Goal: Task Accomplishment & Management: Use online tool/utility

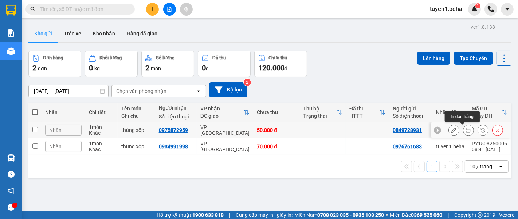
click at [466, 129] on icon at bounding box center [468, 129] width 5 height 5
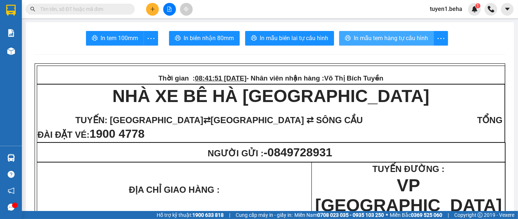
click at [383, 32] on button "In mẫu tem hàng tự cấu hình" at bounding box center [386, 38] width 95 height 15
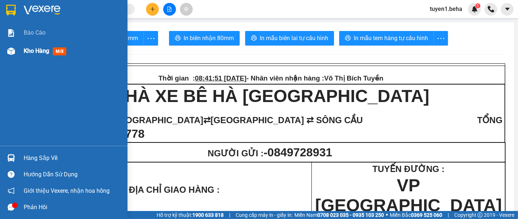
click at [29, 52] on span "Kho hàng" at bounding box center [36, 50] width 25 height 7
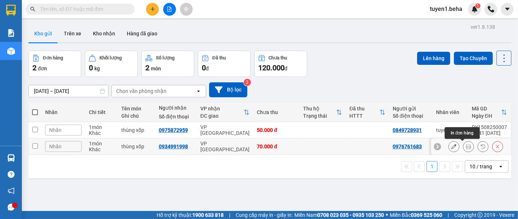
click at [463, 148] on button at bounding box center [468, 146] width 10 height 13
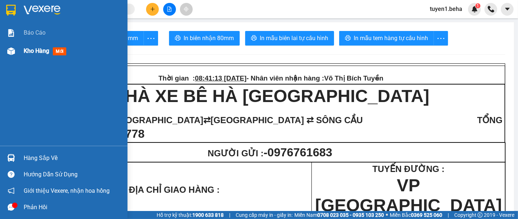
click at [37, 54] on span "Kho hàng" at bounding box center [36, 50] width 25 height 7
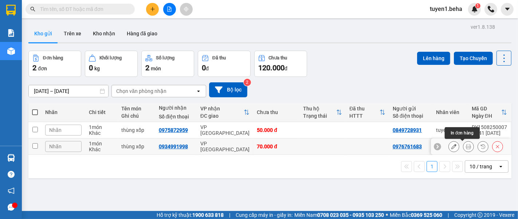
click at [466, 147] on icon at bounding box center [468, 146] width 5 height 5
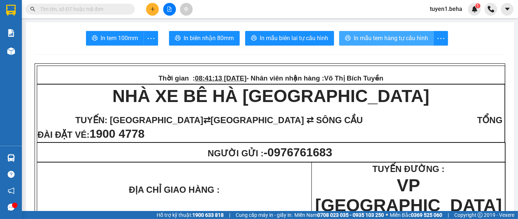
click at [392, 37] on span "In mẫu tem hàng tự cấu hình" at bounding box center [391, 38] width 74 height 9
click at [392, 40] on span "In mẫu tem hàng tự cấu hình" at bounding box center [391, 38] width 74 height 9
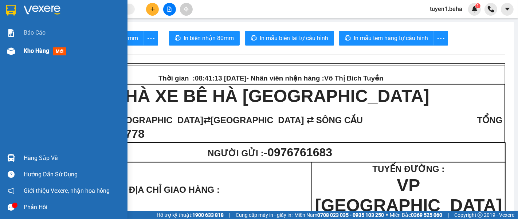
click at [44, 47] on span "Kho hàng" at bounding box center [36, 50] width 25 height 7
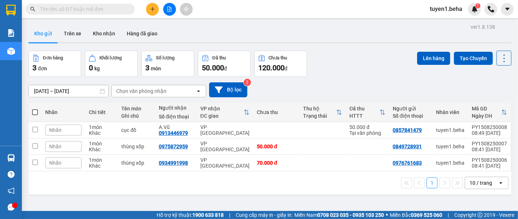
click at [85, 186] on div "1 10 / trang open" at bounding box center [269, 183] width 477 height 12
click at [466, 132] on icon at bounding box center [468, 129] width 5 height 5
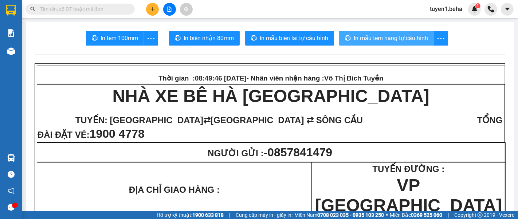
click at [389, 37] on span "In mẫu tem hàng tự cấu hình" at bounding box center [391, 38] width 74 height 9
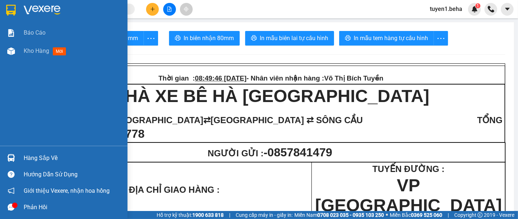
click at [23, 70] on div "Báo cáo Kho hàng mới" at bounding box center [63, 85] width 127 height 122
click at [30, 50] on span "Kho hàng" at bounding box center [36, 50] width 25 height 7
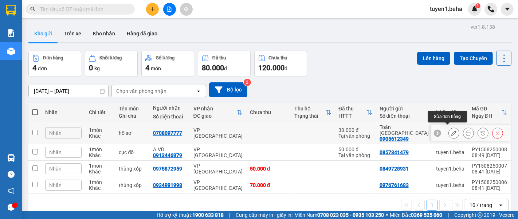
click at [451, 130] on icon at bounding box center [453, 132] width 5 height 5
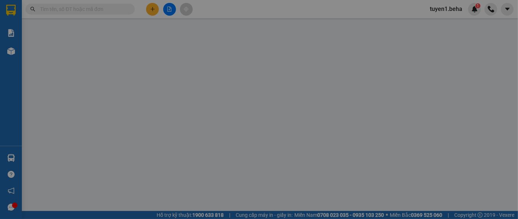
type input "0905612349"
type input "Toàn [GEOGRAPHIC_DATA]"
type input "0708097777"
type input "30.000"
type input "0"
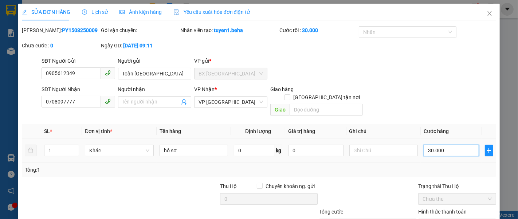
click at [450, 145] on input "30.000" at bounding box center [451, 151] width 55 height 12
type input "0"
type input "5"
type input "05"
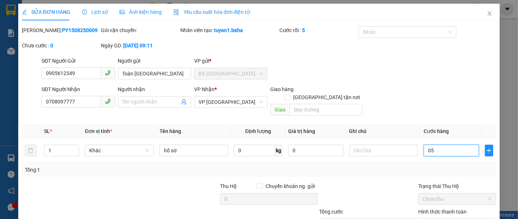
type input "50"
type input "050"
type input "50.000"
click at [427, 74] on div "SĐT Người Gửi 0905612349 Người gửi Toàn Phú Yên VP gửi * BX PHÚ YÊN" at bounding box center [268, 69] width 457 height 25
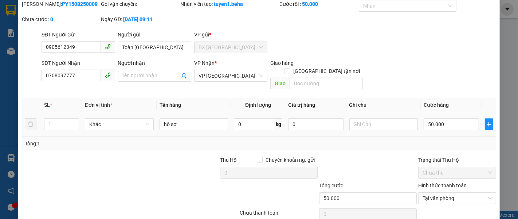
scroll to position [51, 0]
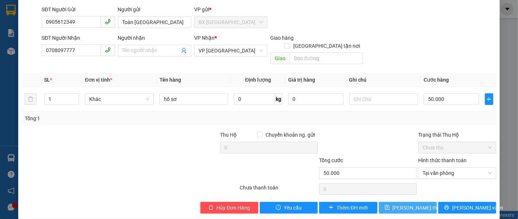
click at [396, 204] on span "Lưu thay đổi" at bounding box center [422, 208] width 58 height 8
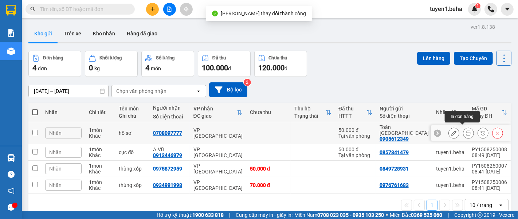
click at [466, 130] on icon at bounding box center [468, 132] width 5 height 5
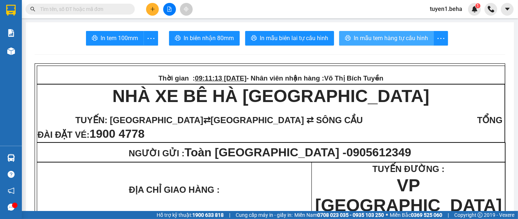
click at [384, 35] on span "In mẫu tem hàng tự cấu hình" at bounding box center [391, 38] width 74 height 9
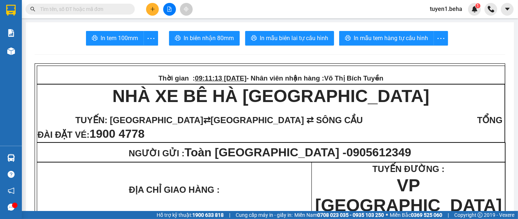
click at [410, 174] on span "TUYẾN ĐƯỜNG :" at bounding box center [409, 169] width 72 height 10
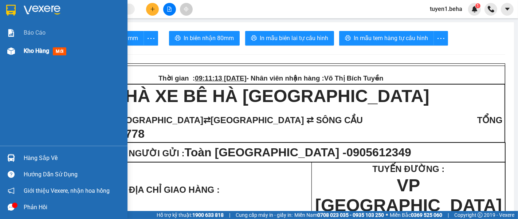
click at [29, 49] on span "Kho hàng" at bounding box center [36, 50] width 25 height 7
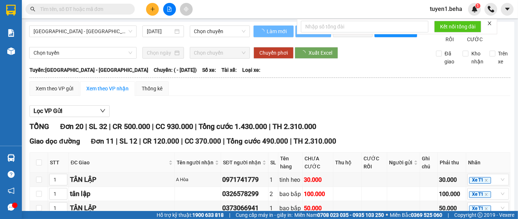
type input "[DATE]"
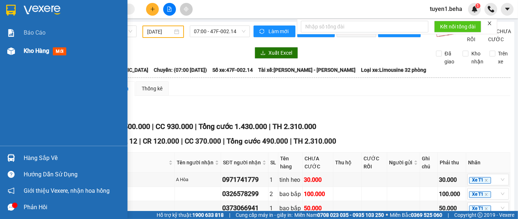
click at [31, 51] on span "Kho hàng" at bounding box center [36, 50] width 25 height 7
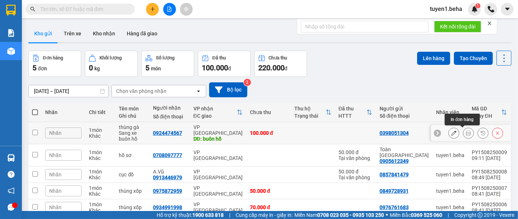
click at [466, 131] on icon at bounding box center [468, 132] width 5 height 5
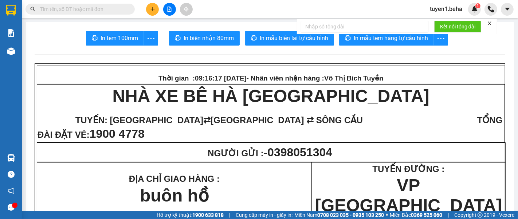
click at [488, 21] on icon "close" at bounding box center [489, 23] width 5 height 5
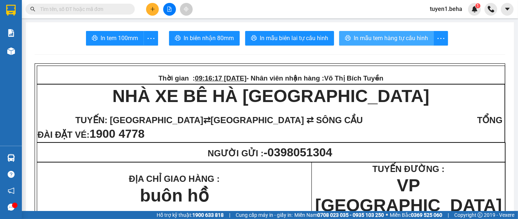
click at [409, 35] on span "In mẫu tem hàng tự cấu hình" at bounding box center [391, 38] width 74 height 9
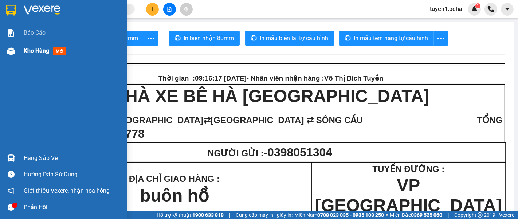
click at [31, 50] on span "Kho hàng" at bounding box center [36, 50] width 25 height 7
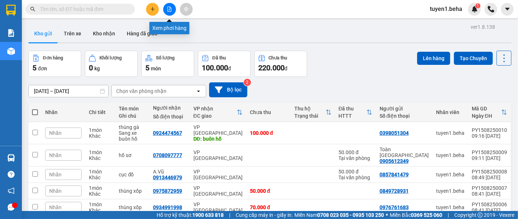
click at [168, 7] on icon "file-add" at bounding box center [170, 9] width 4 height 5
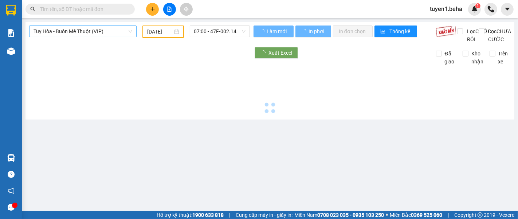
type input "[DATE]"
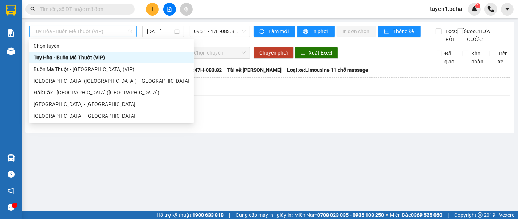
click at [80, 32] on span "Tuy Hòa - Buôn Mê Thuột (VIP)" at bounding box center [83, 31] width 99 height 11
click at [58, 82] on div "[GEOGRAPHIC_DATA] ([GEOGRAPHIC_DATA]) - [GEOGRAPHIC_DATA]" at bounding box center [112, 81] width 156 height 8
type input "[DATE]"
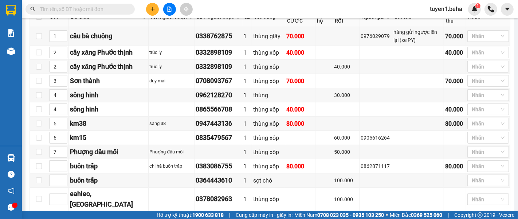
scroll to position [121, 0]
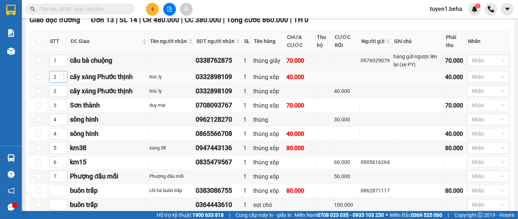
type input "1"
click at [63, 80] on icon "down" at bounding box center [63, 79] width 3 height 3
type input "1"
click at [62, 96] on span "down" at bounding box center [63, 93] width 4 height 4
type input "2"
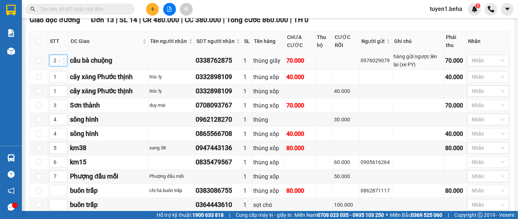
click at [63, 59] on icon "up" at bounding box center [63, 58] width 2 height 1
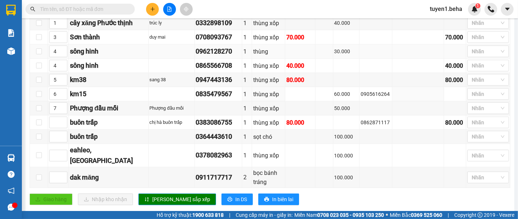
scroll to position [202, 0]
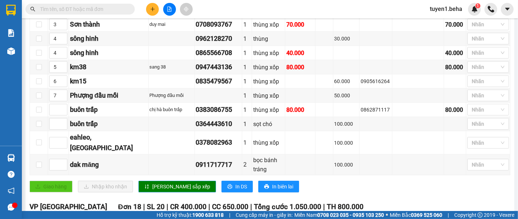
click at [157, 190] on span "[PERSON_NAME] sắp xếp" at bounding box center [181, 186] width 58 height 8
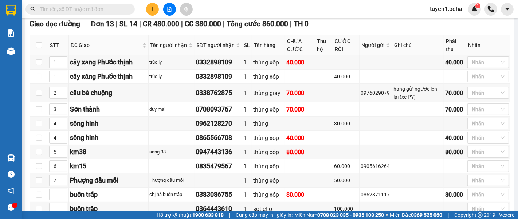
scroll to position [0, 0]
